Goal: Information Seeking & Learning: Find specific page/section

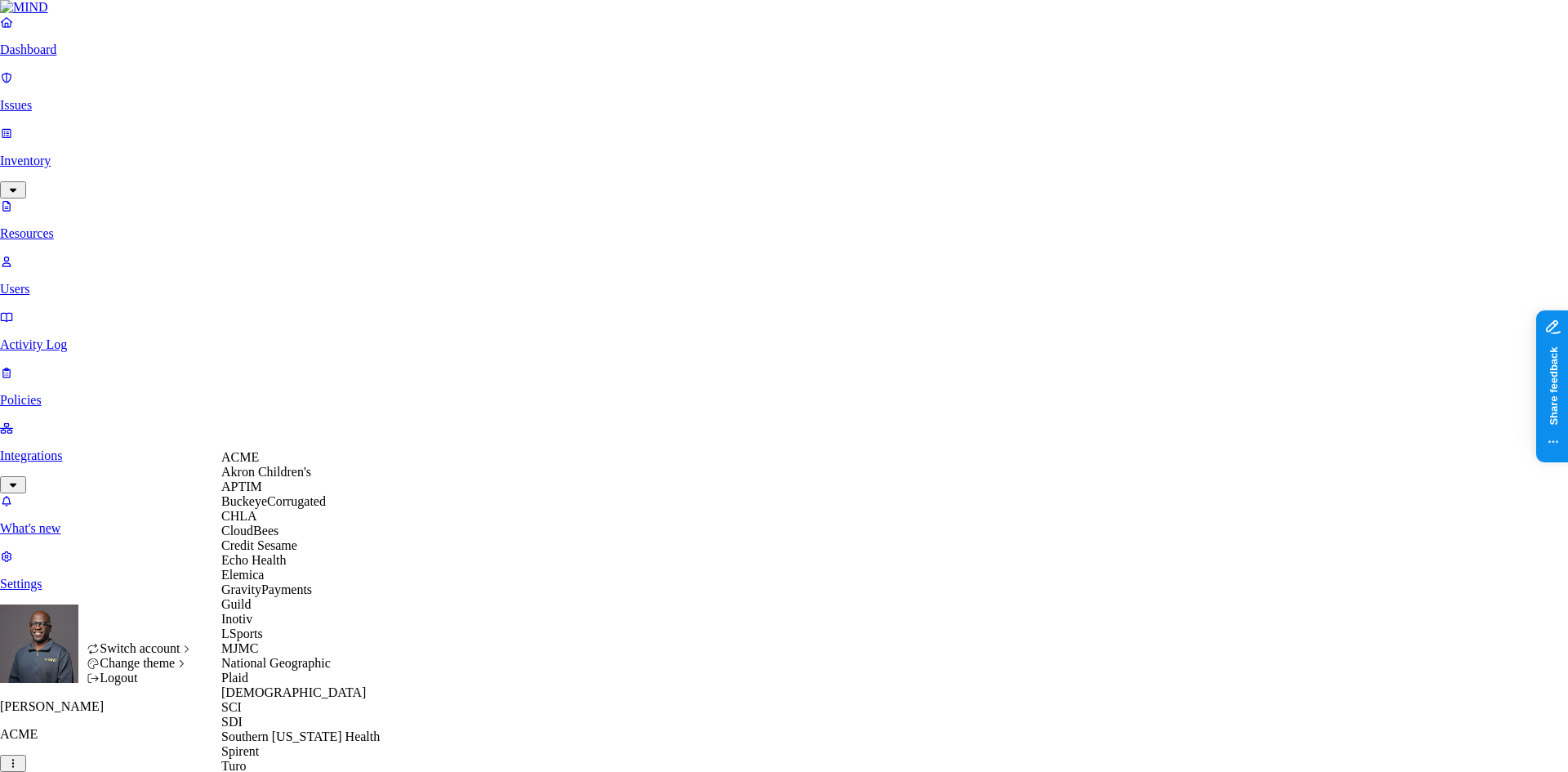
scroll to position [326, 0]
click at [242, 700] on span "SCI" at bounding box center [231, 707] width 21 height 14
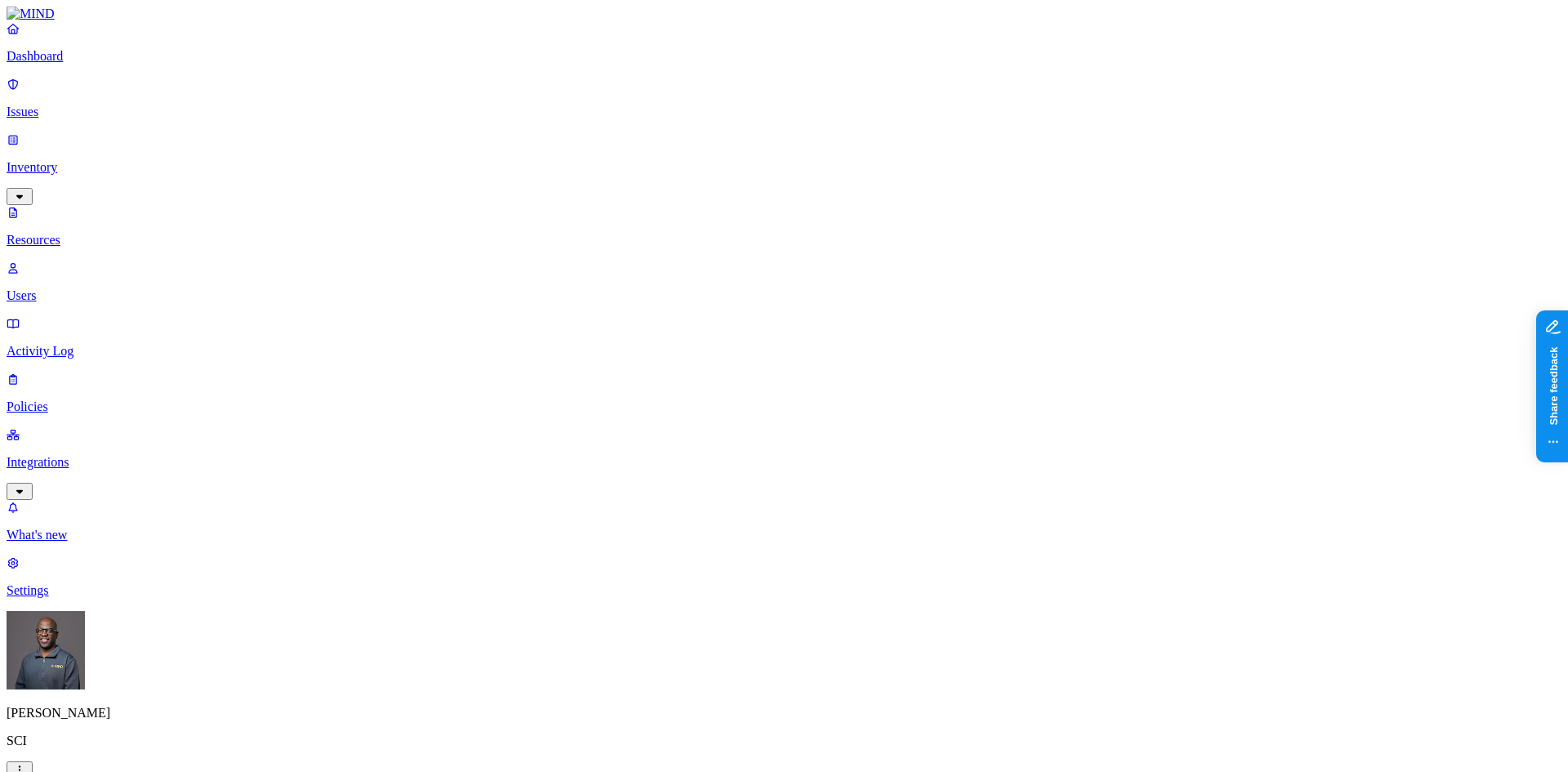
click at [47, 64] on p "Dashboard" at bounding box center [784, 56] width 1555 height 15
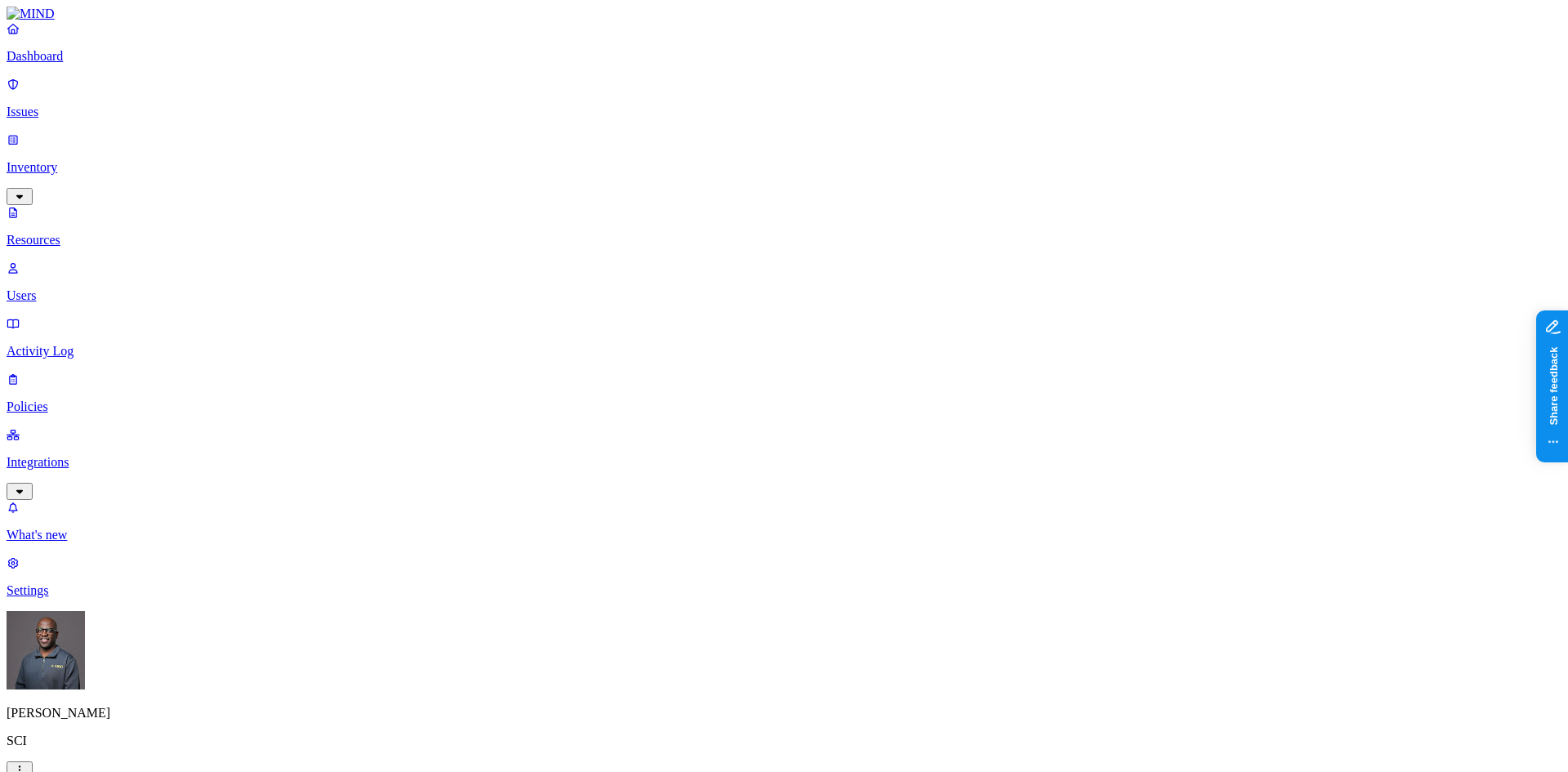
scroll to position [367, 0]
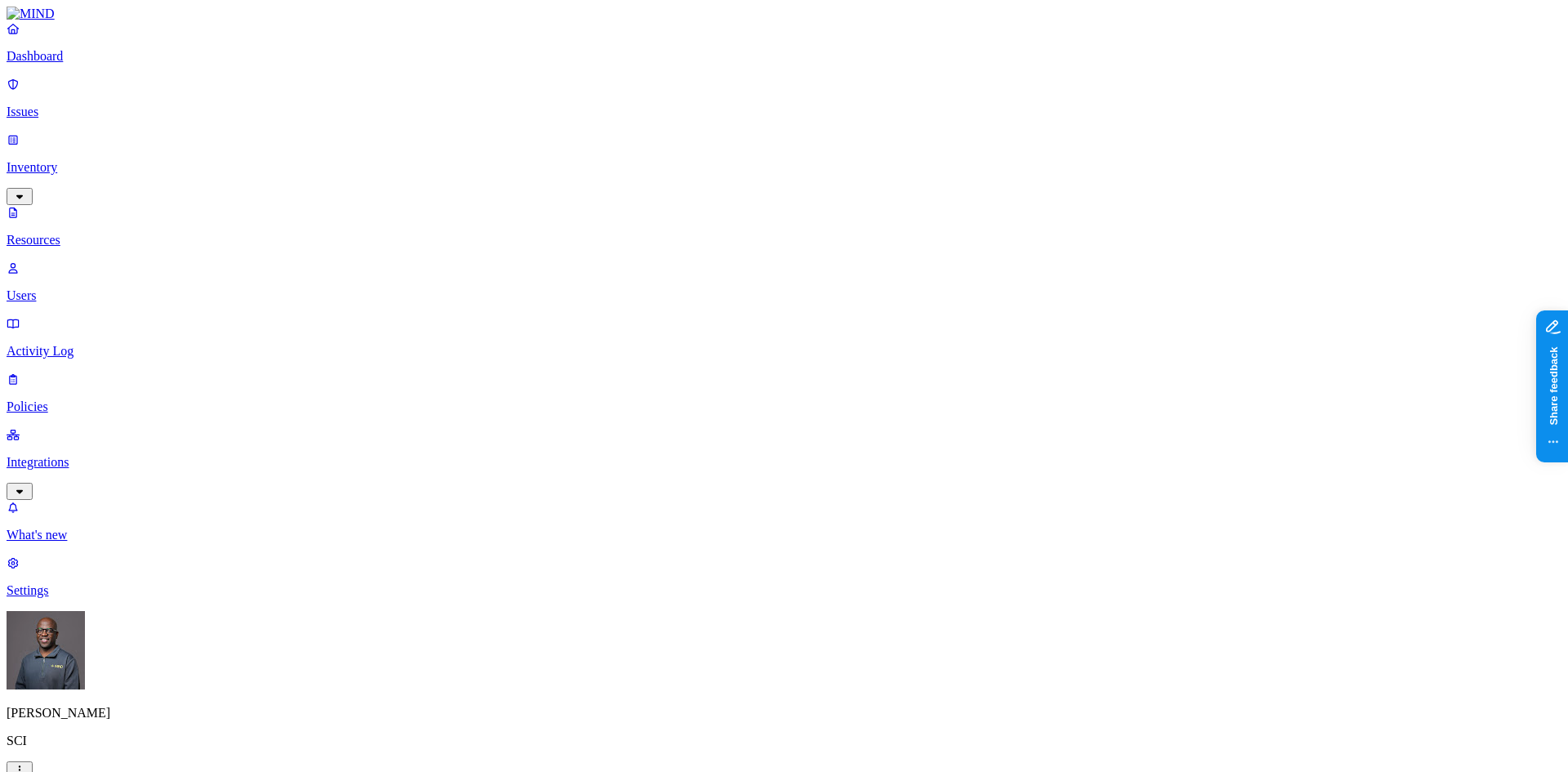
scroll to position [0, 0]
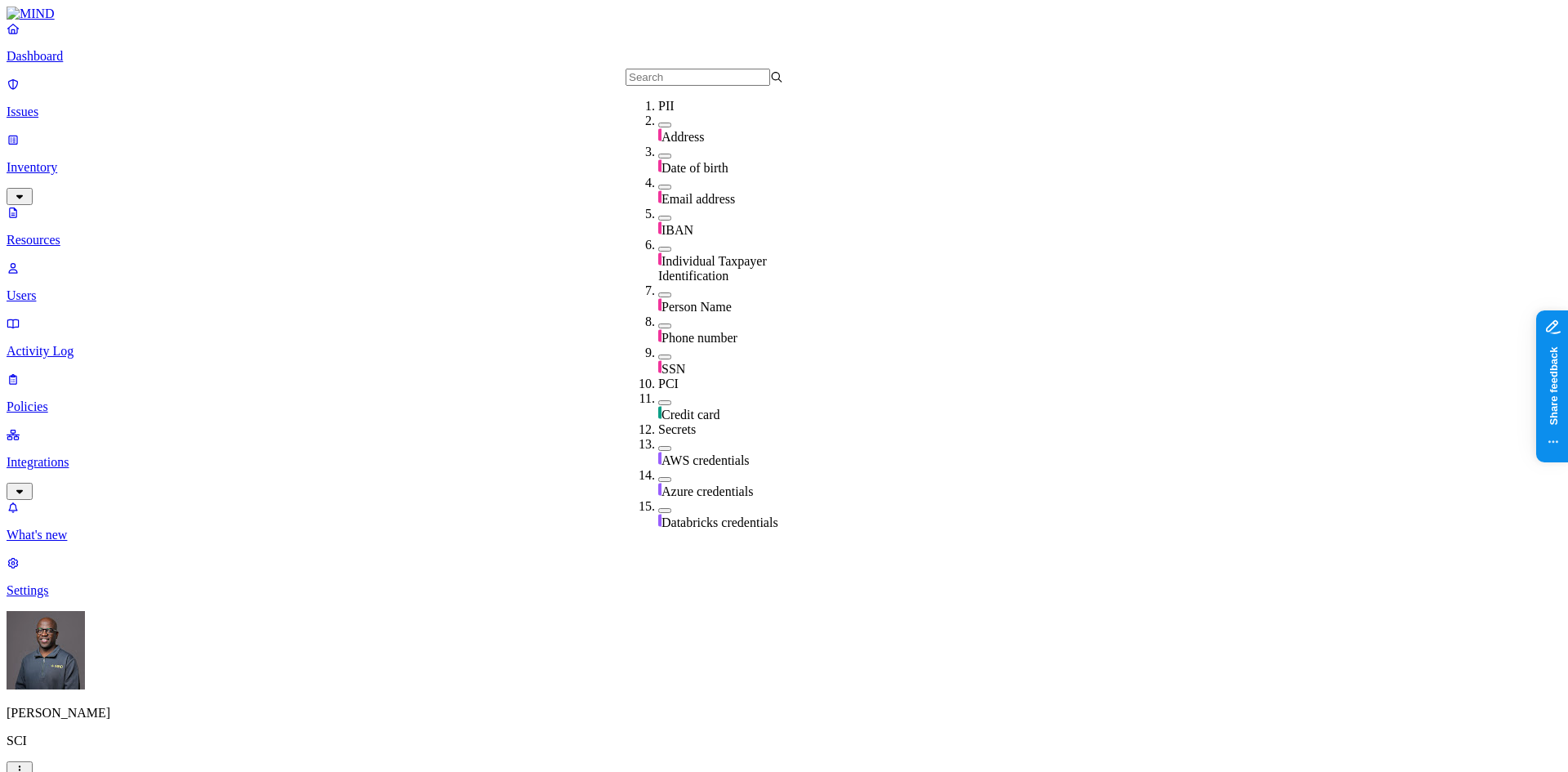
scroll to position [245, 0]
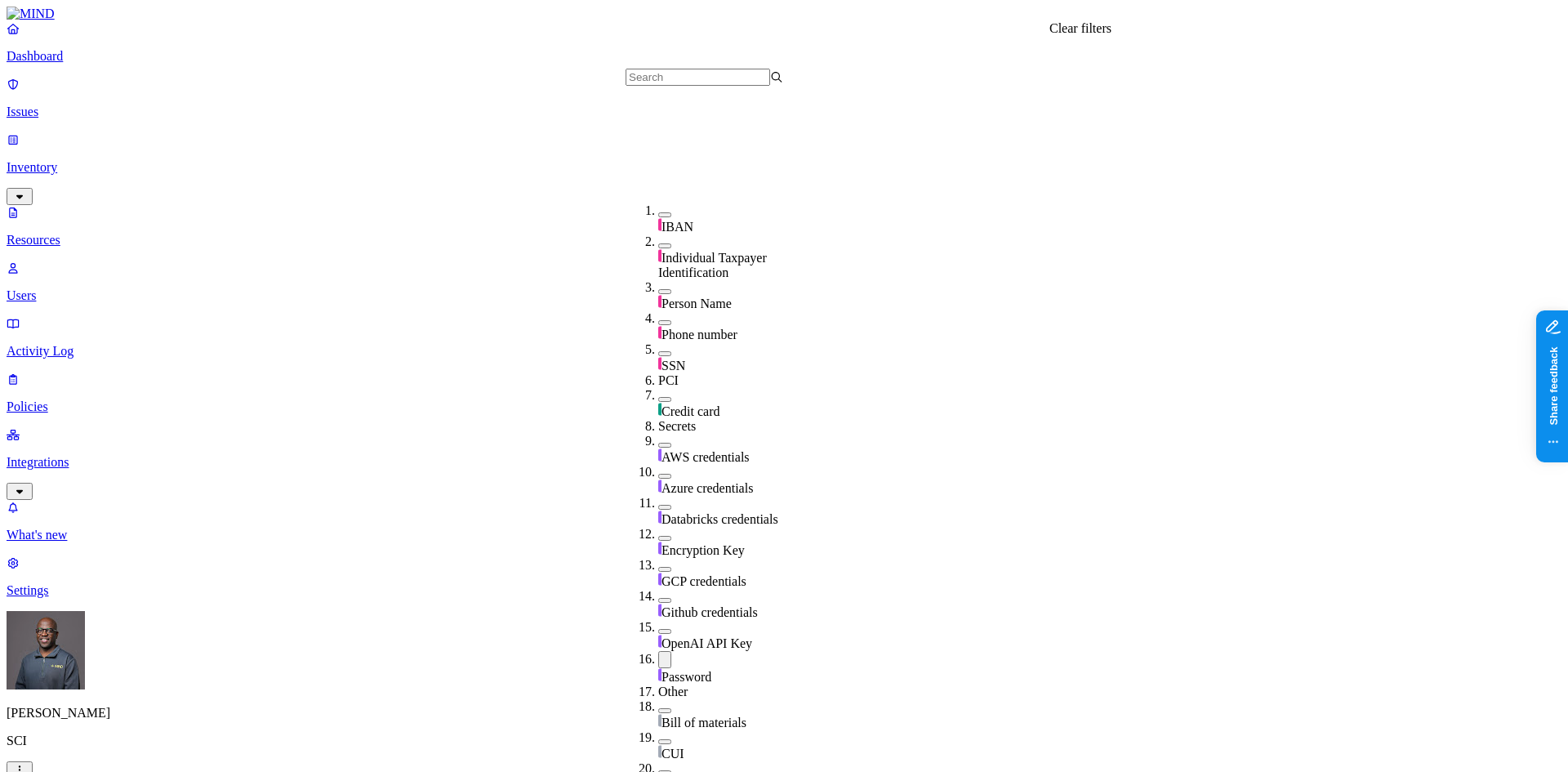
drag, startPoint x: 1082, startPoint y: 51, endPoint x: 651, endPoint y: 24, distance: 431.8
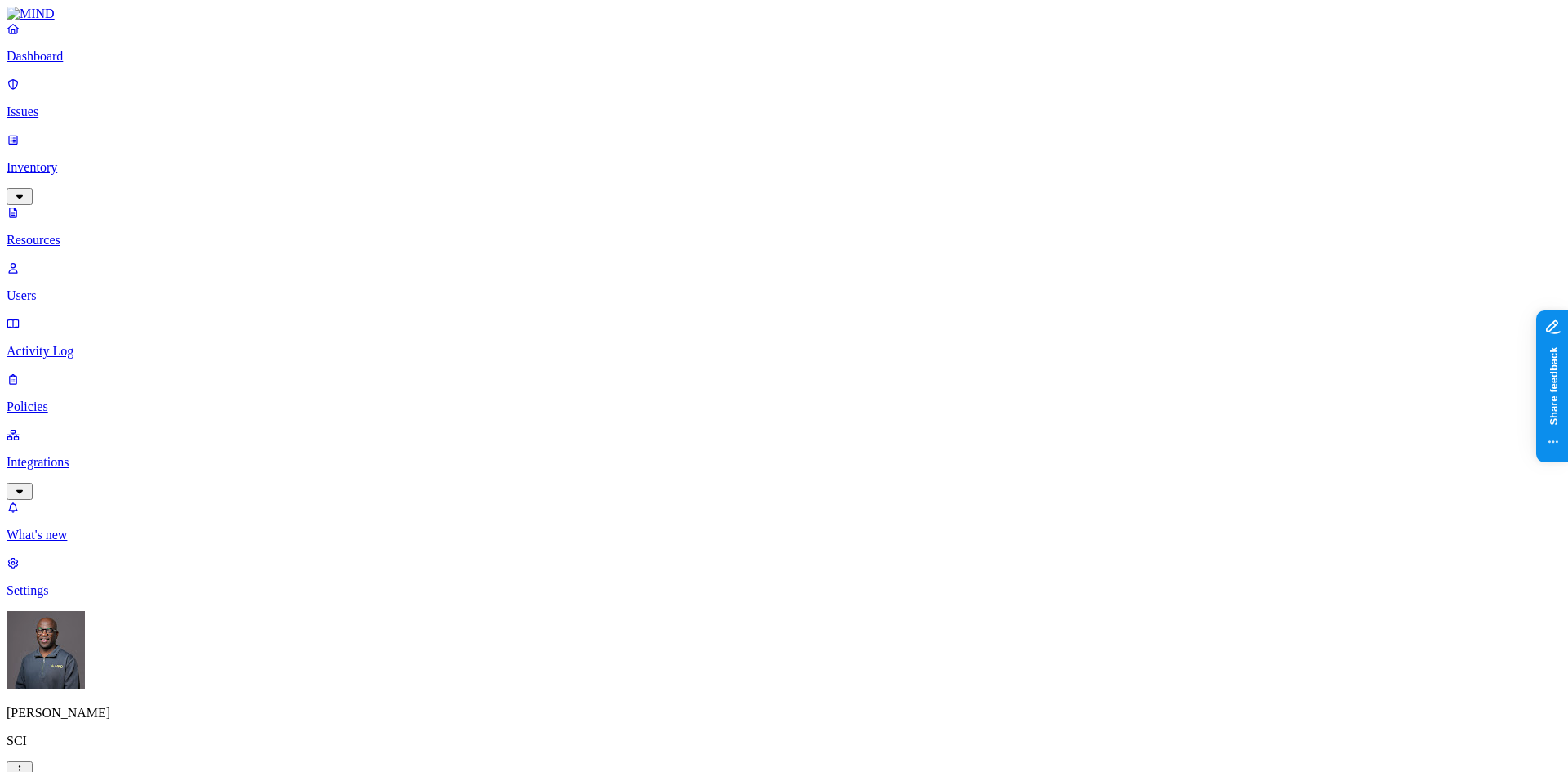
click at [490, 136] on button "button" at bounding box center [496, 138] width 13 height 5
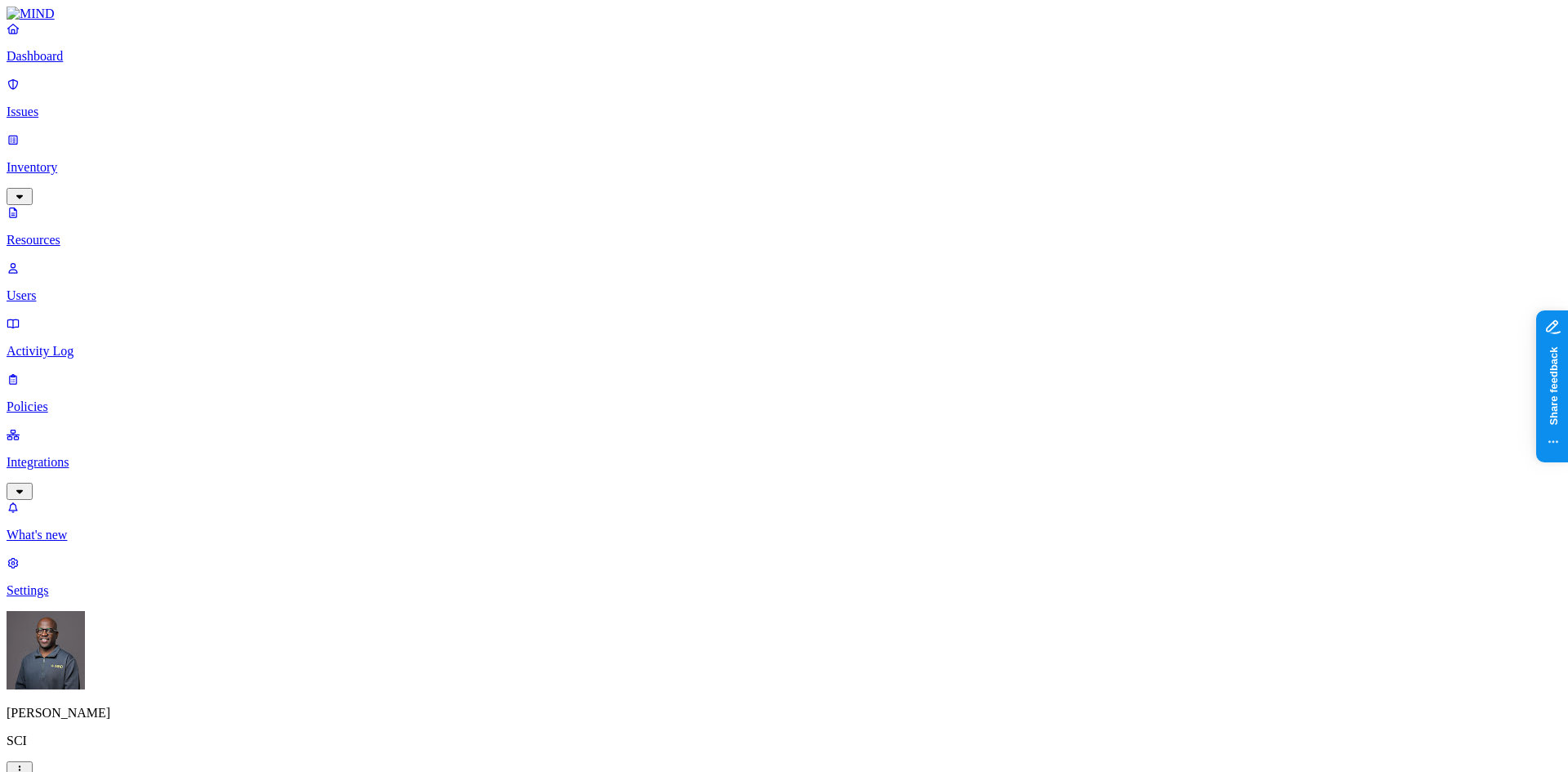
scroll to position [367, 0]
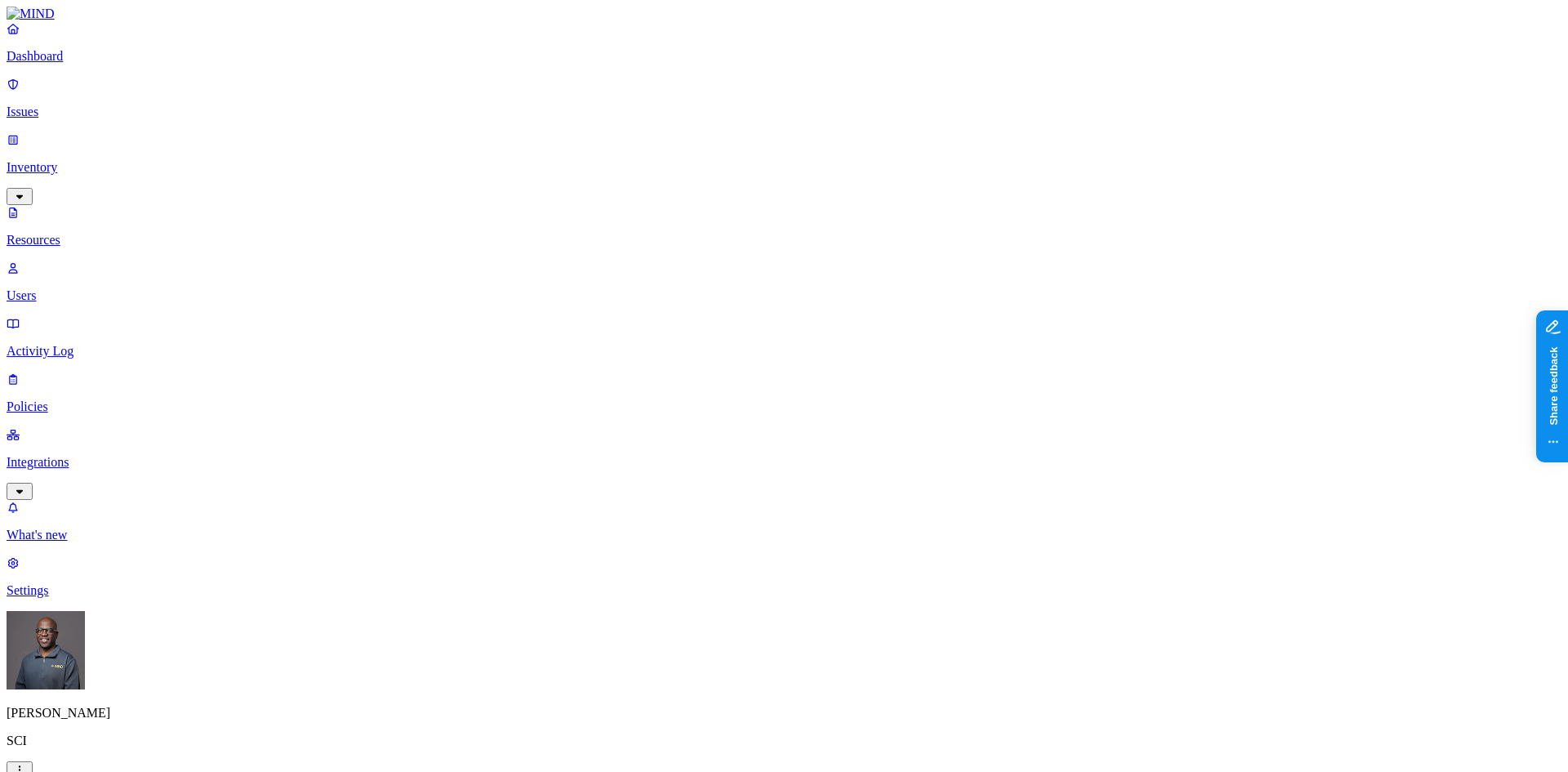
click at [490, 127] on button "button" at bounding box center [496, 135] width 13 height 17
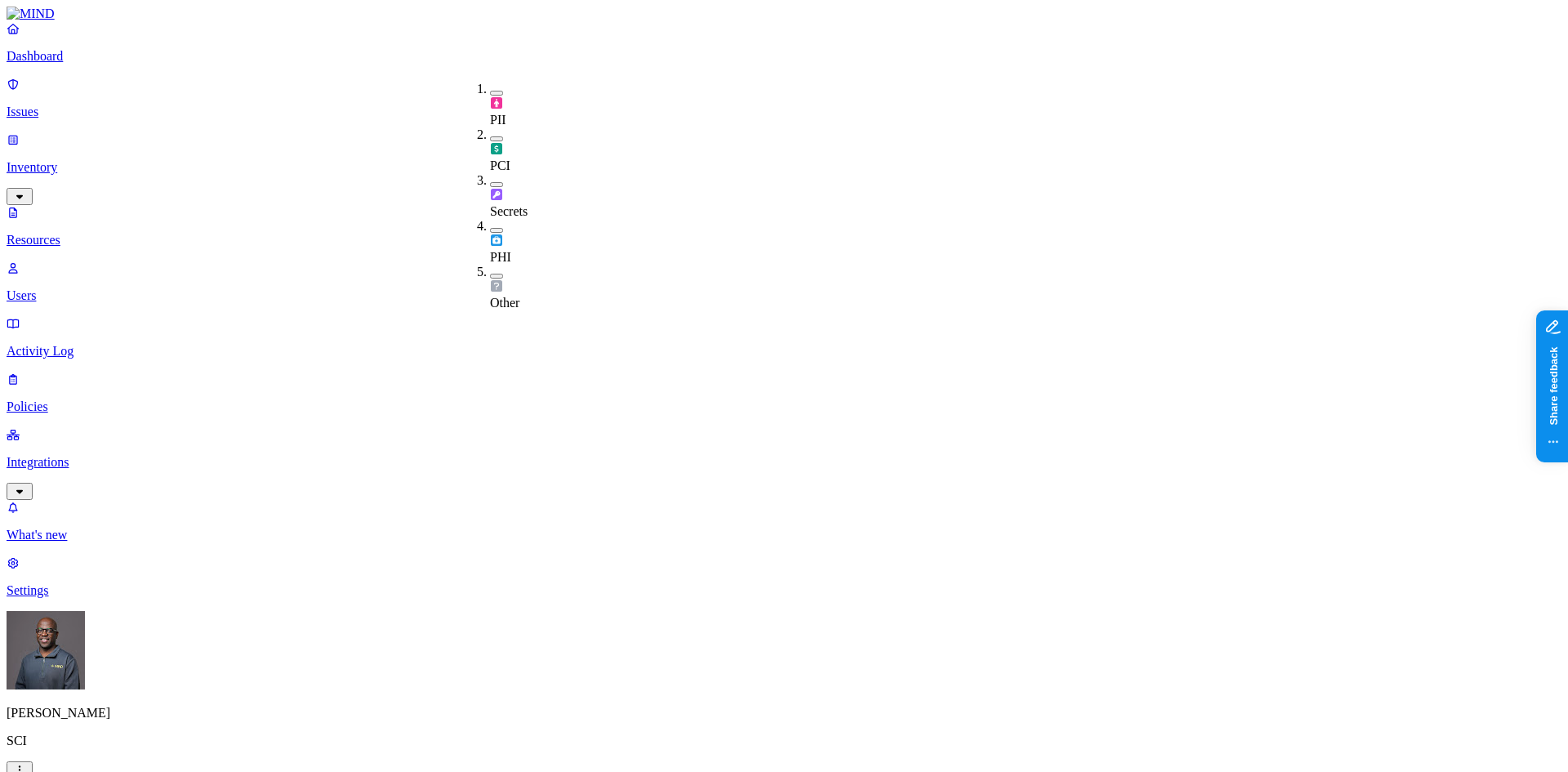
click at [76, 64] on p "Dashboard" at bounding box center [784, 56] width 1555 height 15
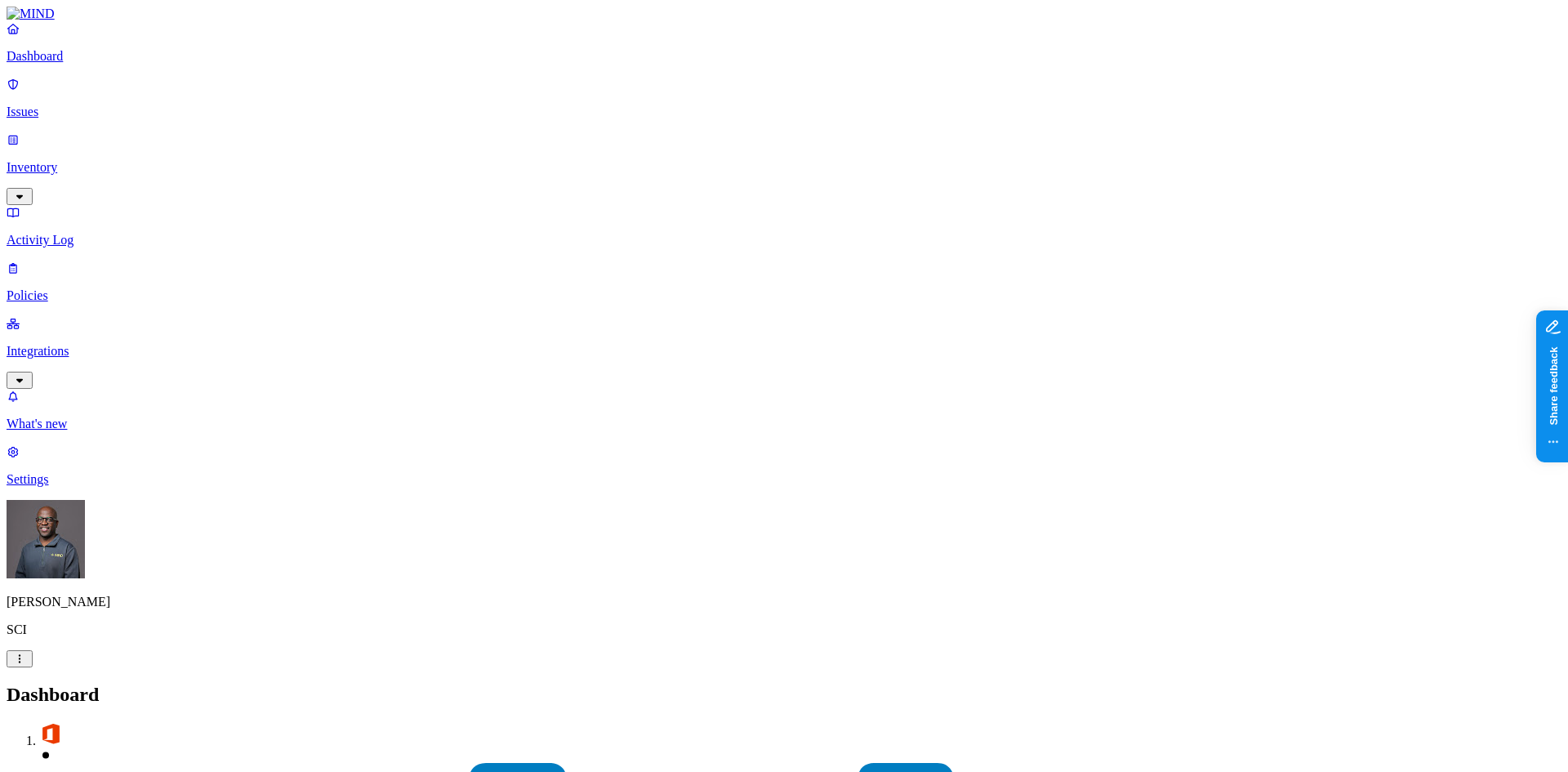
click at [64, 104] on p "Issues" at bounding box center [784, 111] width 1555 height 15
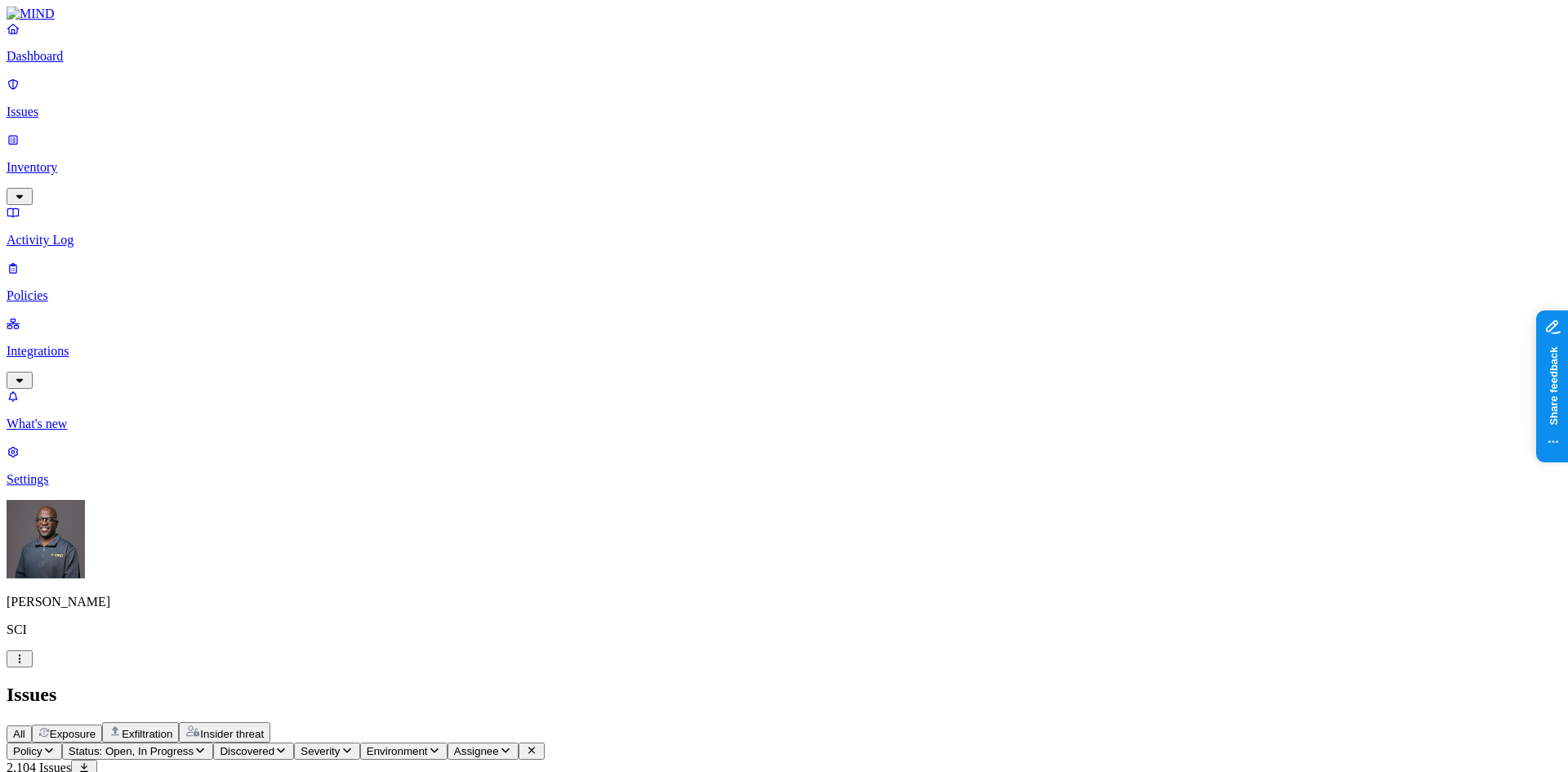
click at [65, 160] on p "Inventory" at bounding box center [784, 167] width 1555 height 15
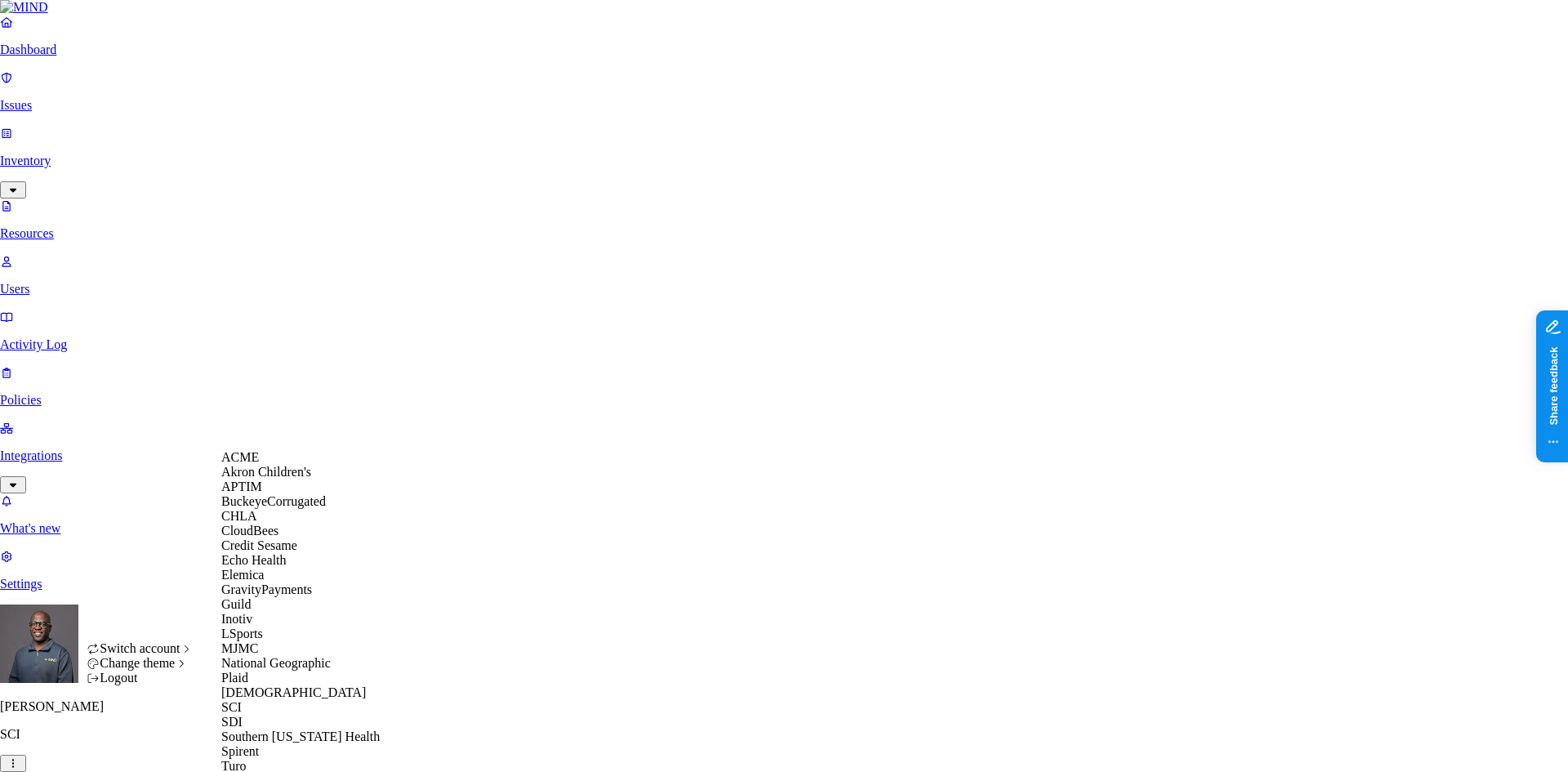
scroll to position [326, 0]
click at [274, 686] on span "[DEMOGRAPHIC_DATA]" at bounding box center [294, 693] width 145 height 14
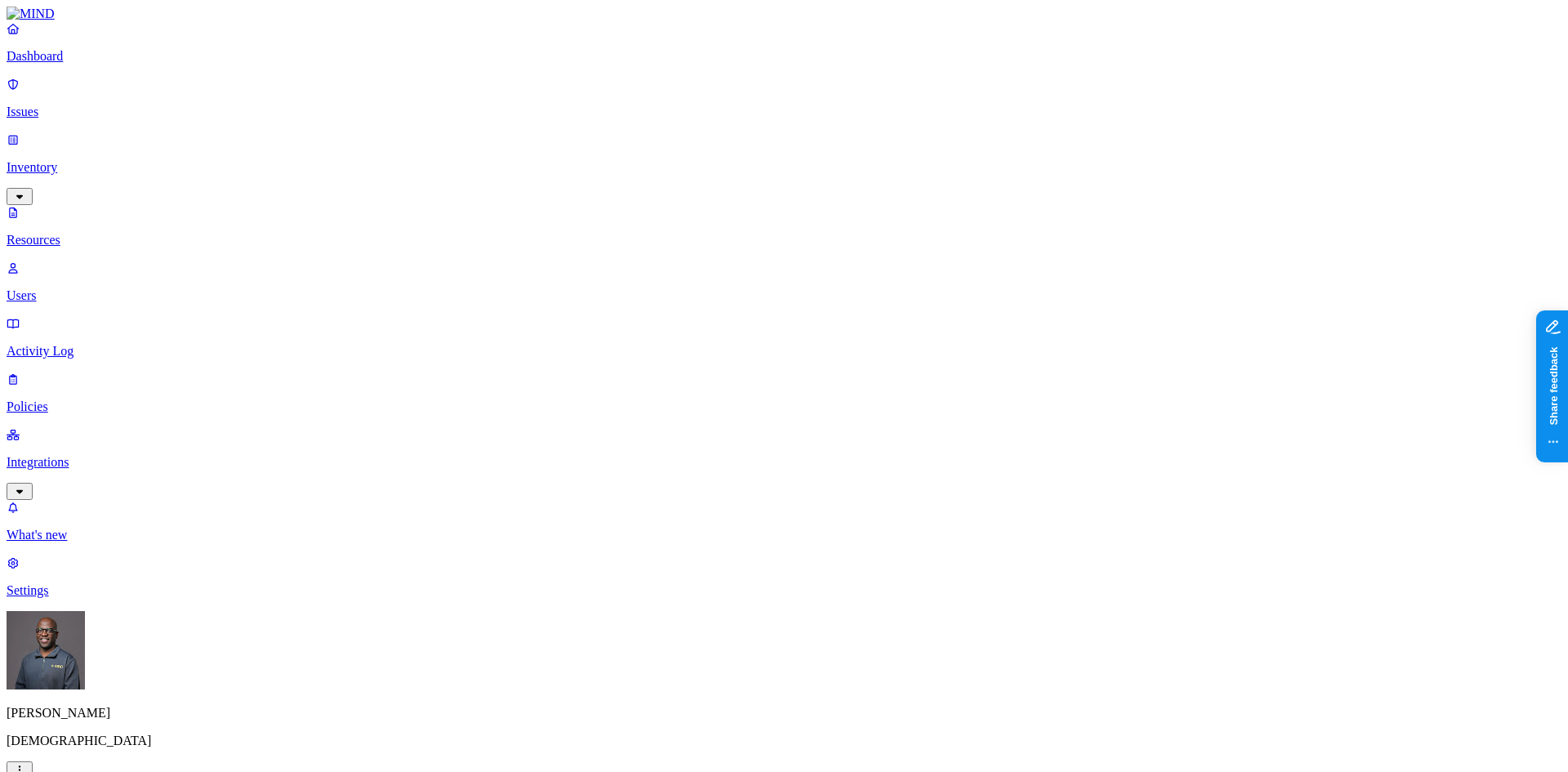
click at [64, 60] on link "Dashboard" at bounding box center [784, 42] width 1555 height 43
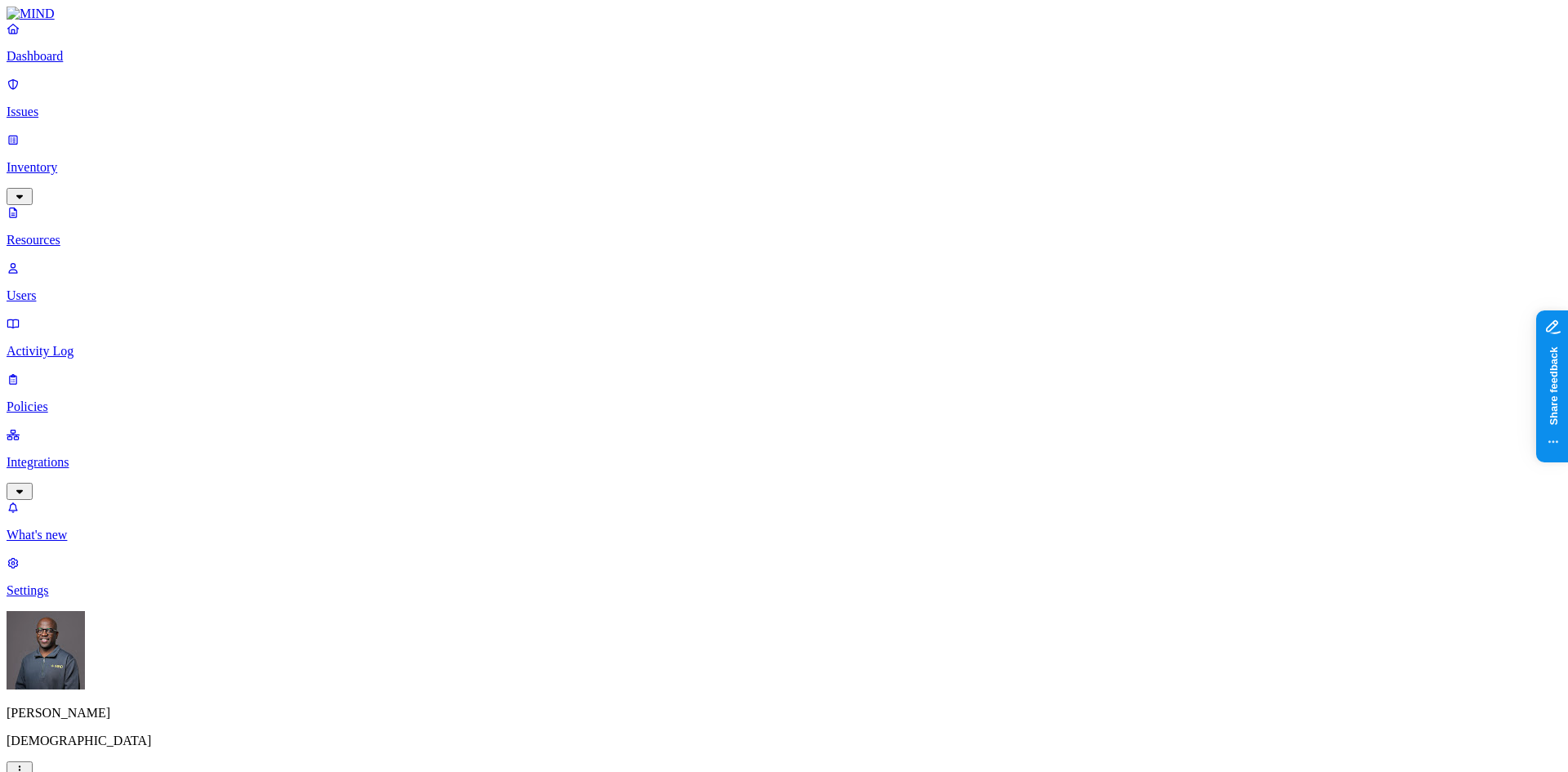
click at [65, 64] on p "Dashboard" at bounding box center [784, 56] width 1555 height 15
